Goal: Navigation & Orientation: Find specific page/section

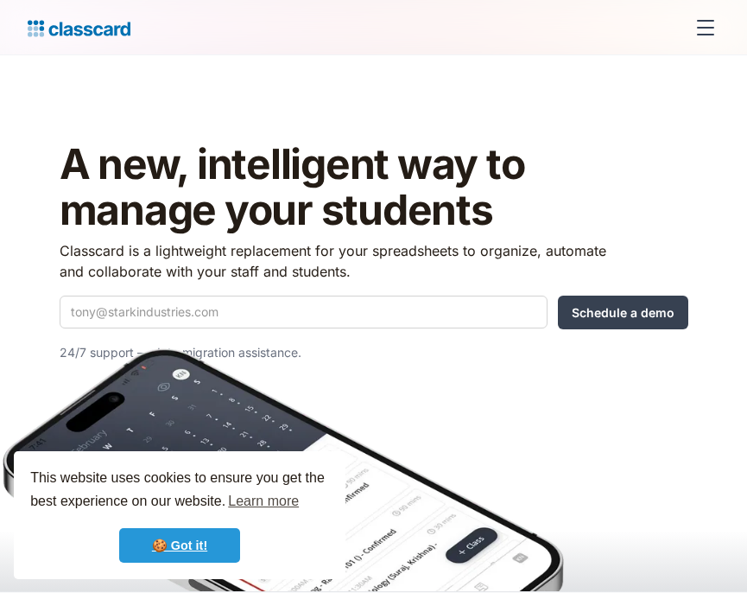
click at [201, 543] on link "🍪 Got it!" at bounding box center [179, 545] width 121 height 35
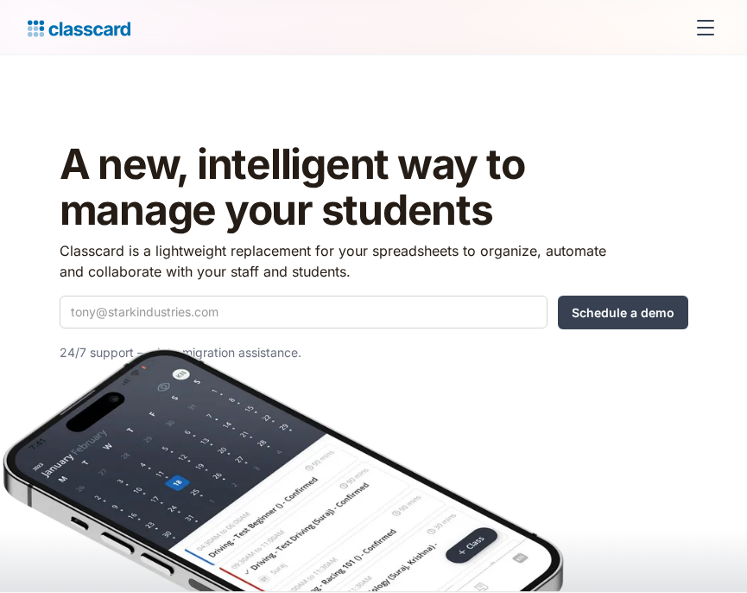
click at [707, 16] on div "menu" at bounding box center [705, 27] width 41 height 41
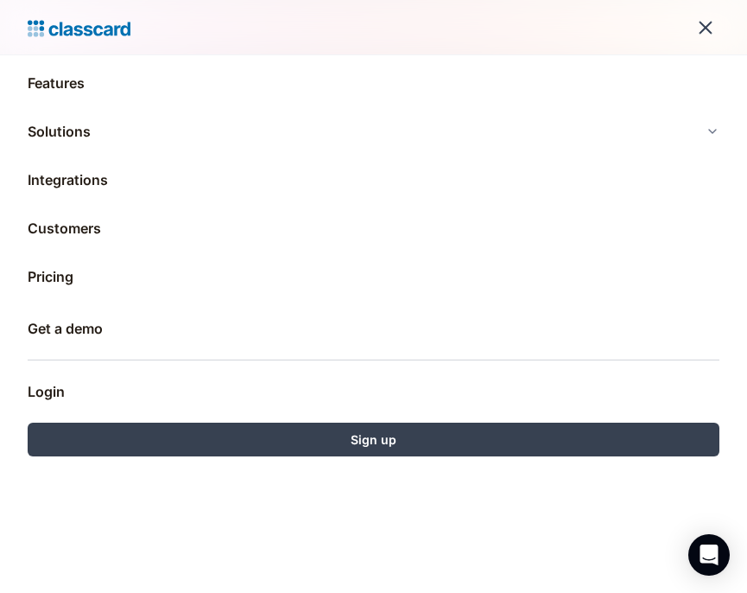
click at [51, 37] on img at bounding box center [79, 28] width 103 height 24
click at [43, 397] on link "Login" at bounding box center [374, 391] width 692 height 41
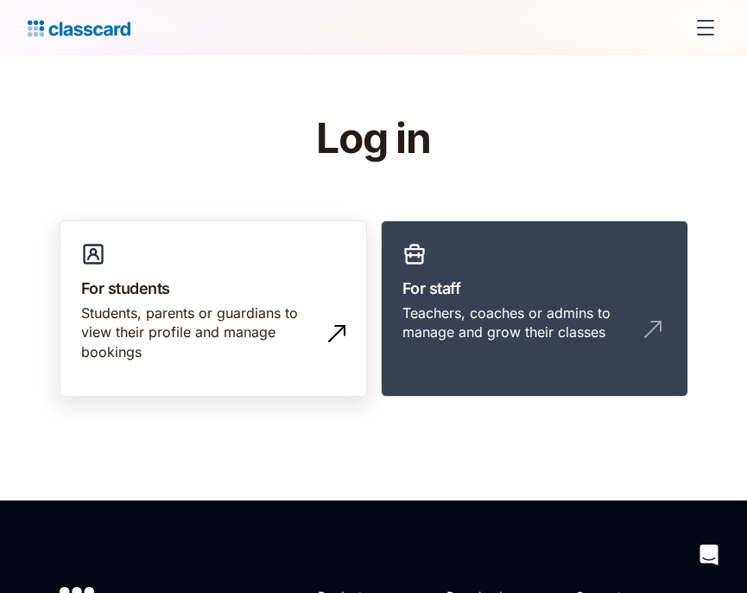
click at [267, 306] on div "Students, parents or guardians to view their profile and manage bookings" at bounding box center [196, 332] width 230 height 58
